Goal: Task Accomplishment & Management: Manage account settings

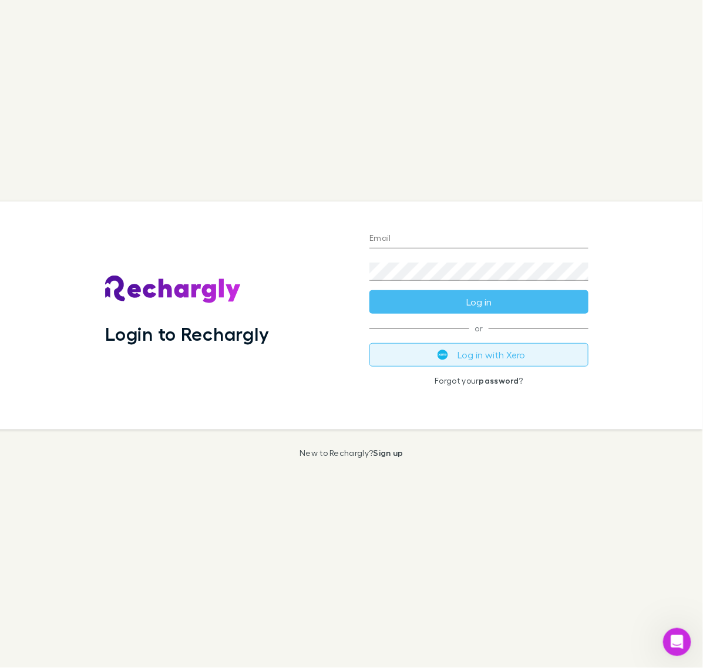
click at [486, 357] on button "Log in with Xero" at bounding box center [479, 355] width 219 height 24
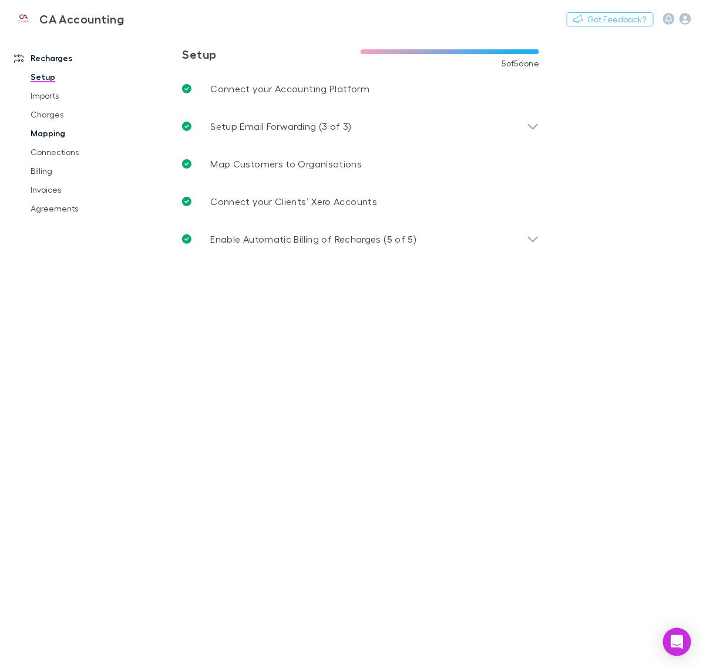
click at [49, 133] on link "Mapping" at bounding box center [84, 133] width 131 height 19
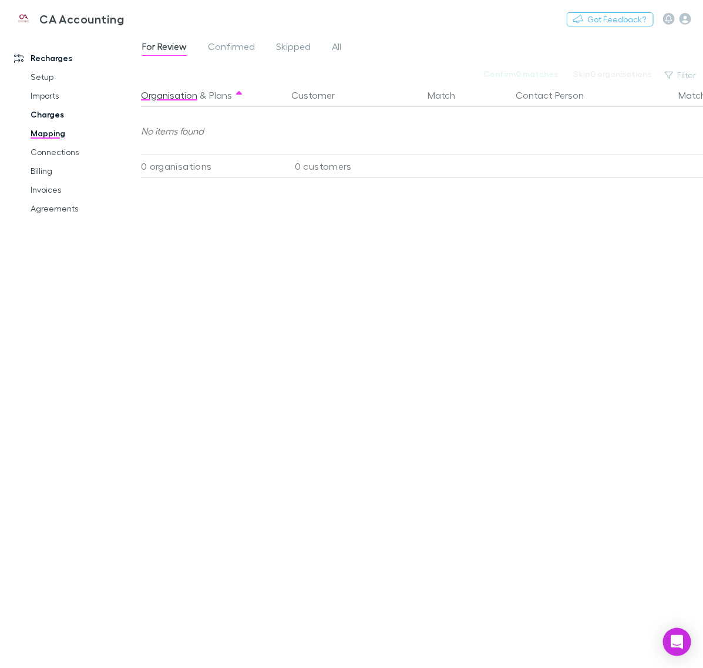
click at [57, 113] on link "Charges" at bounding box center [84, 114] width 131 height 19
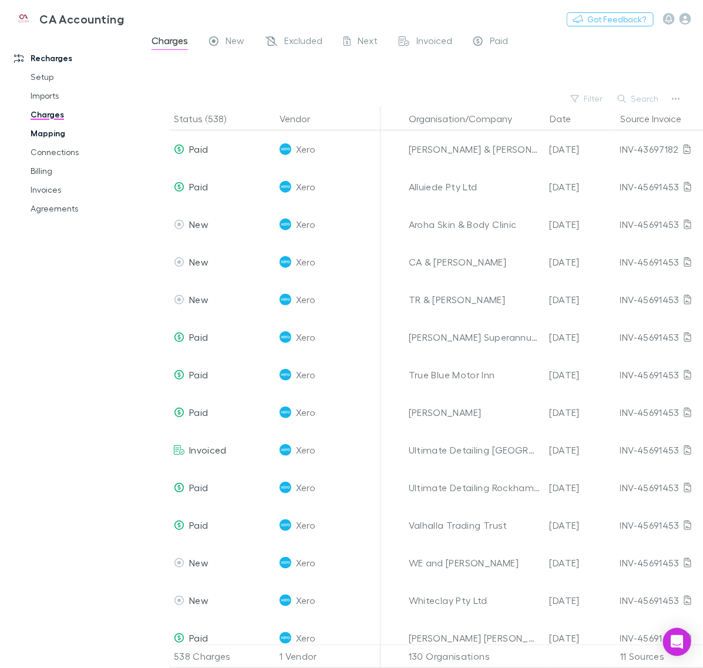
click at [48, 130] on link "Mapping" at bounding box center [84, 133] width 131 height 19
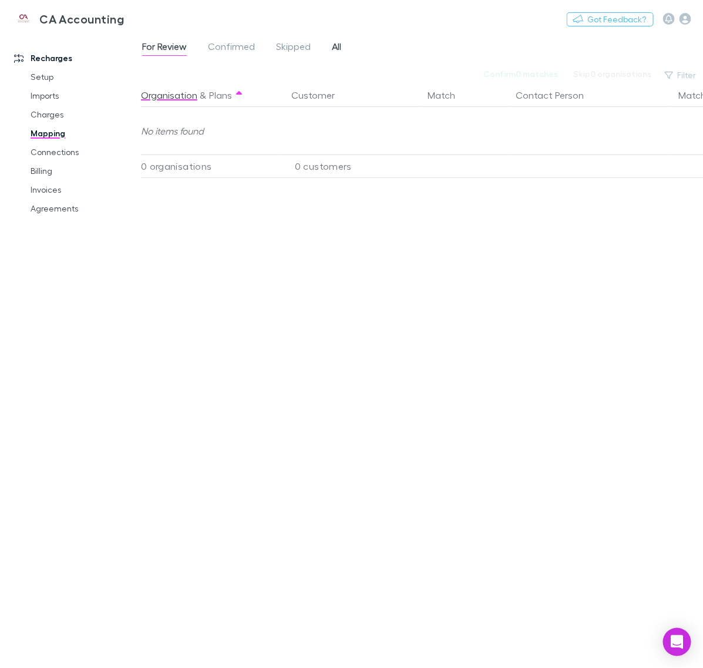
click at [338, 45] on span "All" at bounding box center [336, 48] width 9 height 15
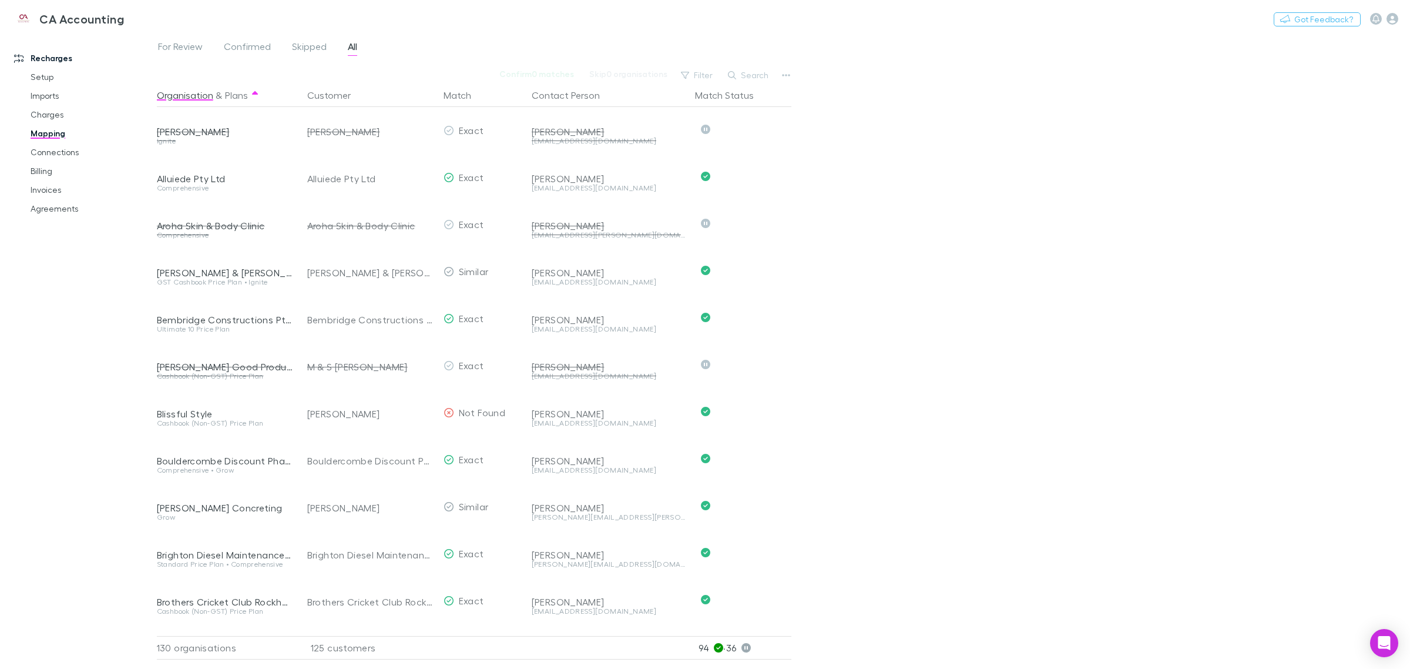
click at [703, 76] on button "Search" at bounding box center [748, 75] width 53 height 14
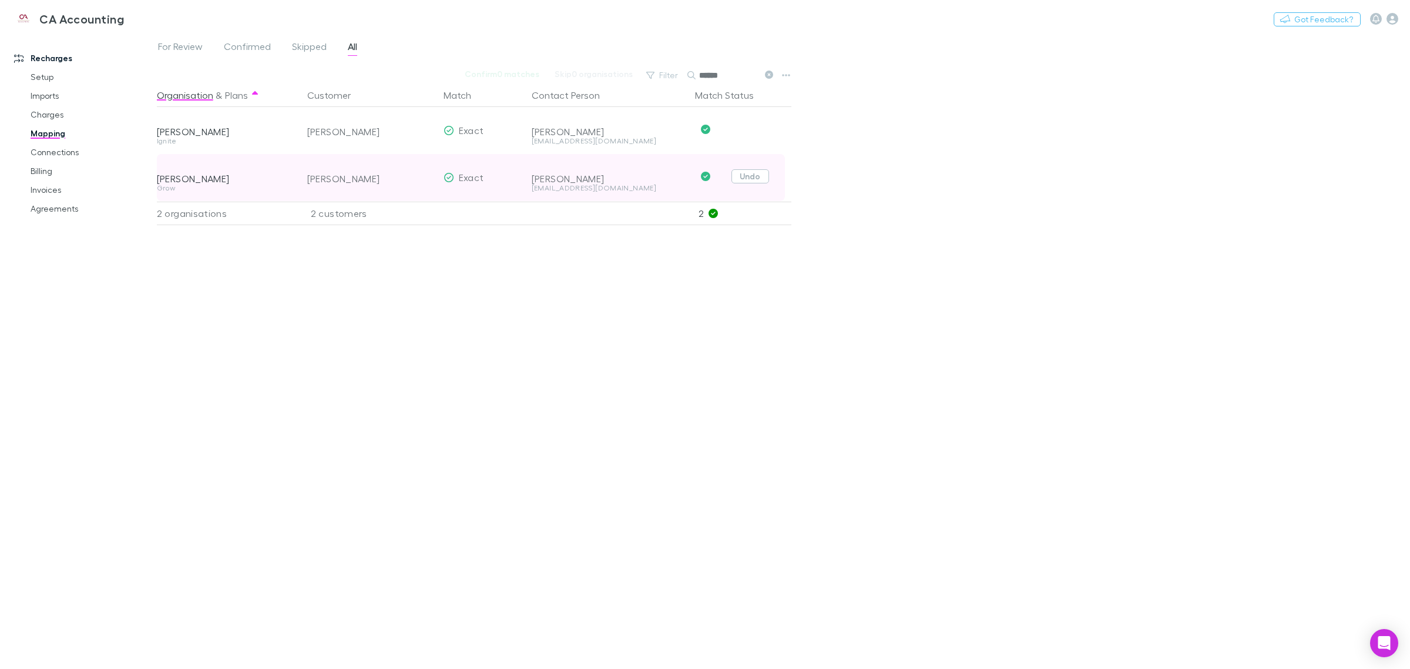
type input "******"
click at [703, 174] on button "Undo" at bounding box center [750, 176] width 38 height 14
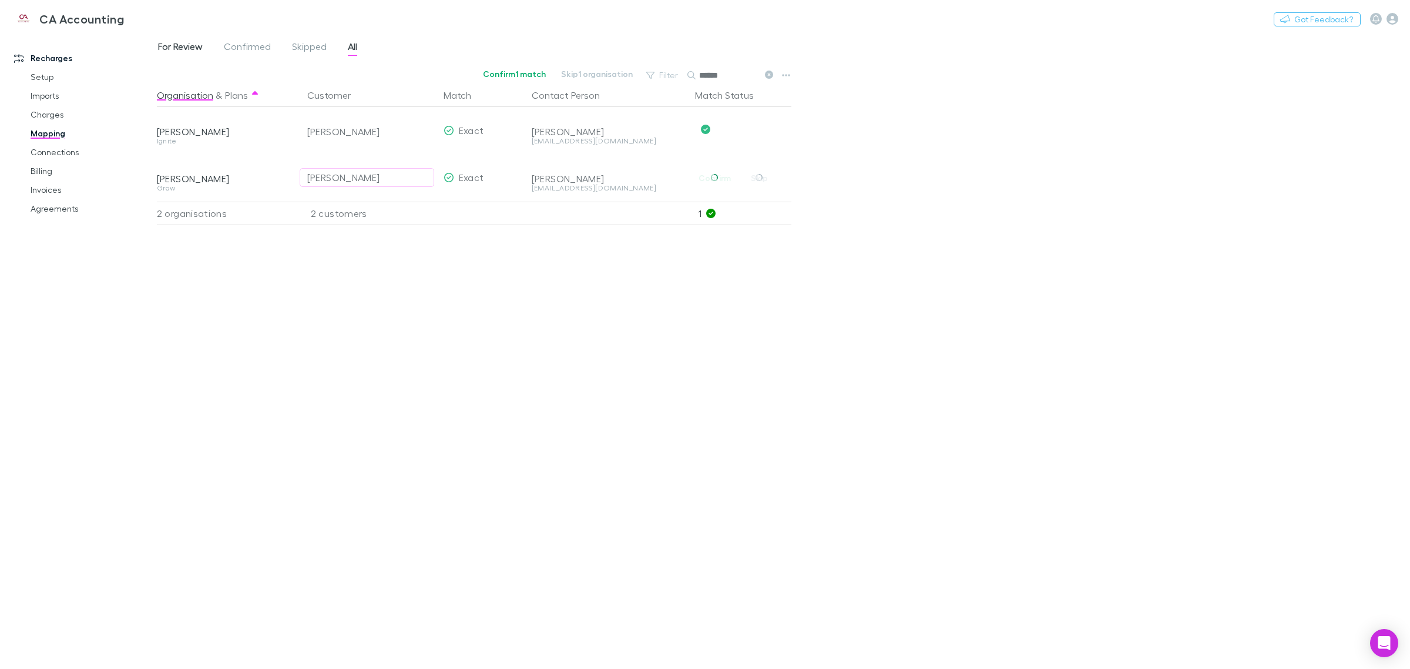
click at [180, 49] on span "For Review" at bounding box center [180, 48] width 45 height 15
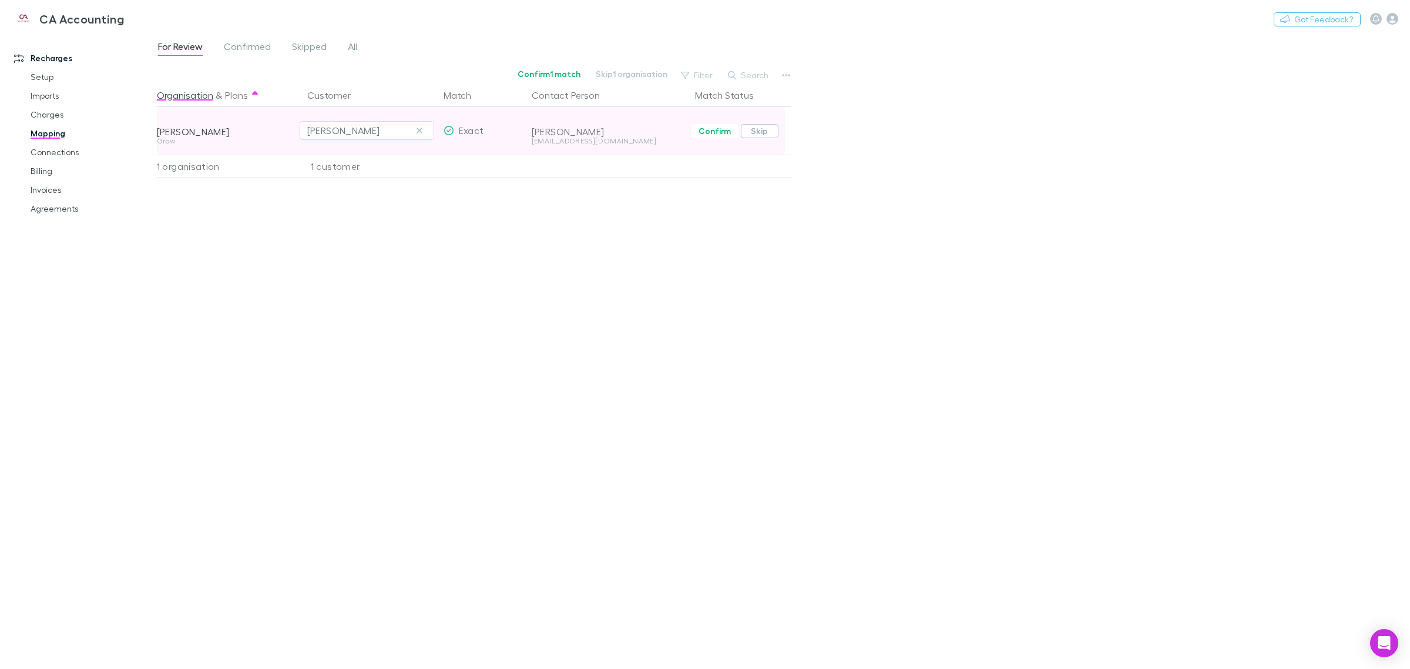
click at [703, 127] on button "Skip" at bounding box center [760, 131] width 38 height 14
click at [703, 229] on div "For Review Confirmed Skipped All Confirm 0 matches Skip 0 organisations Filter …" at bounding box center [783, 351] width 1253 height 636
